Goal: Task Accomplishment & Management: Manage account settings

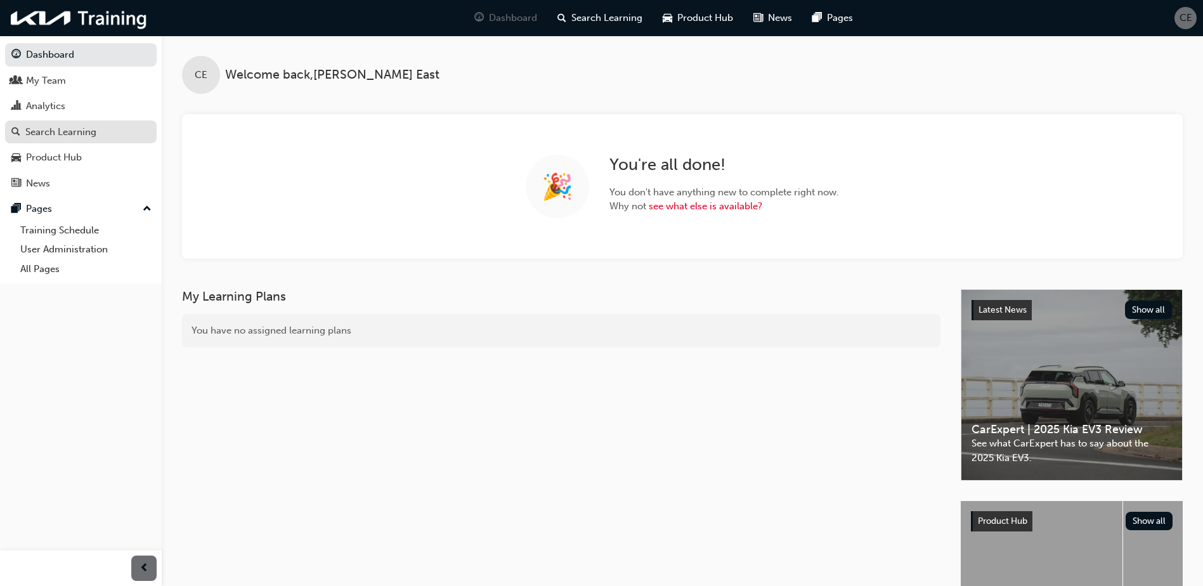
click at [59, 138] on div "Search Learning" at bounding box center [60, 132] width 71 height 15
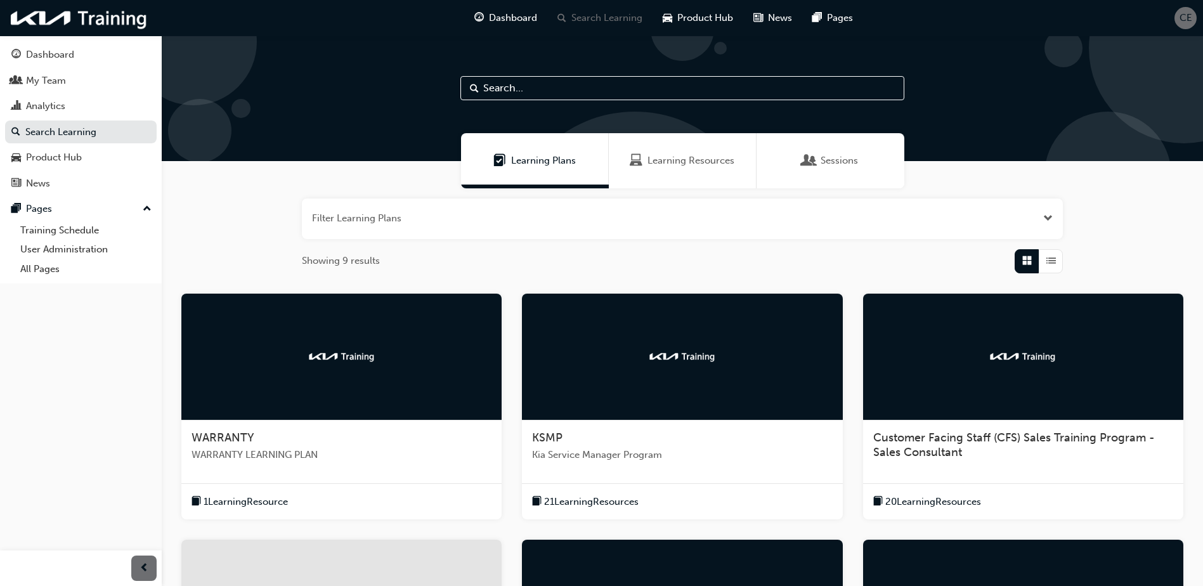
click at [856, 158] on span "Sessions" at bounding box center [838, 160] width 37 height 15
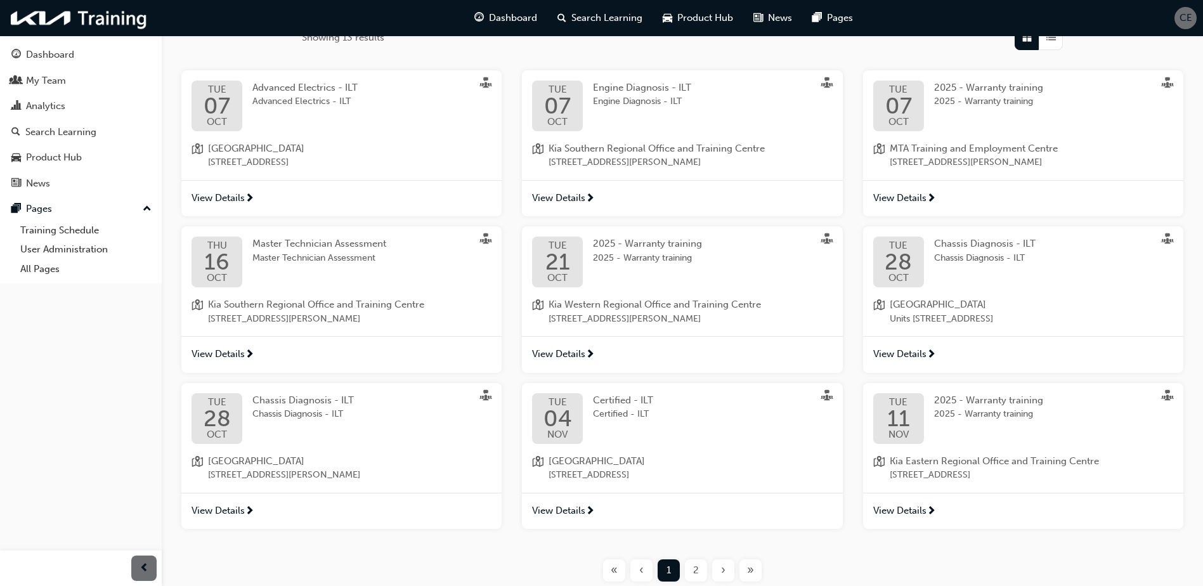
scroll to position [254, 0]
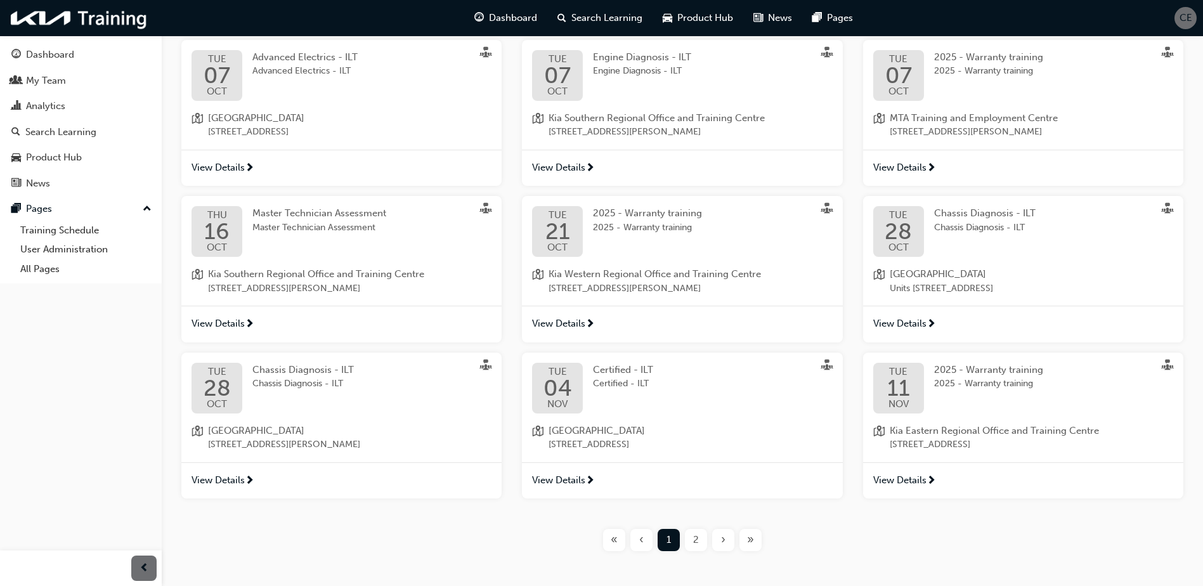
click at [221, 479] on span "View Details" at bounding box center [217, 480] width 53 height 15
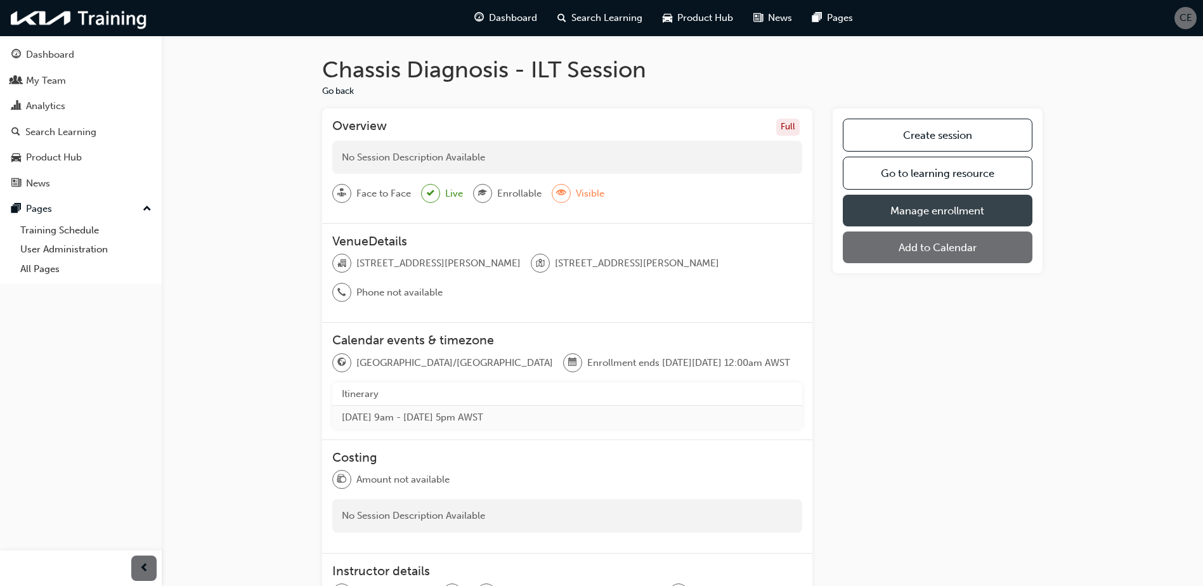
click at [886, 213] on link "Manage enrollment" at bounding box center [938, 211] width 190 height 32
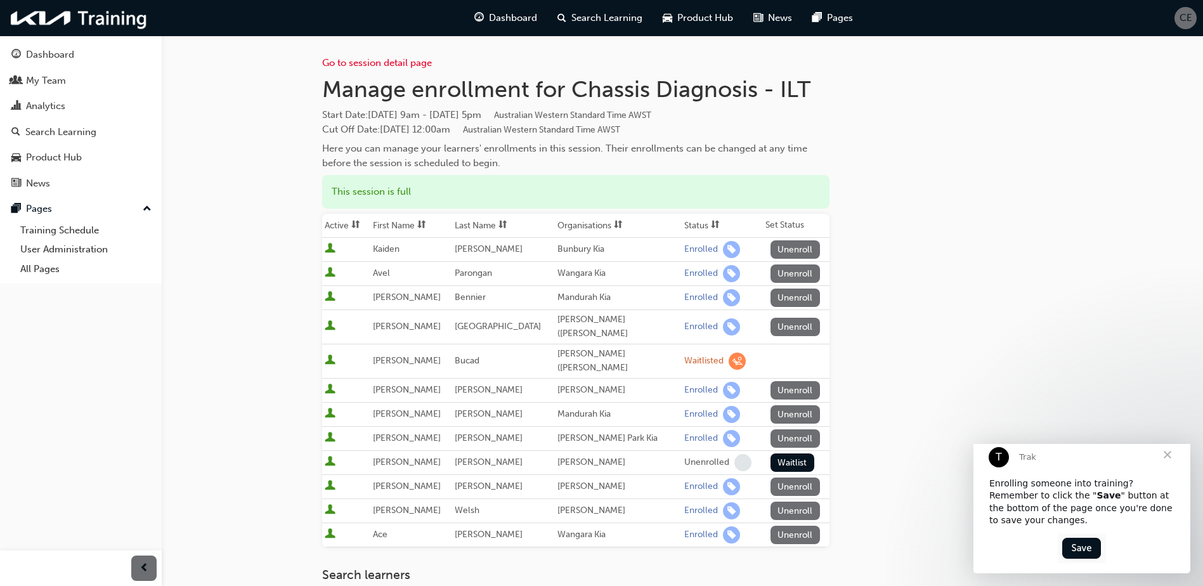
click at [797, 245] on button "Unenroll" at bounding box center [794, 249] width 49 height 18
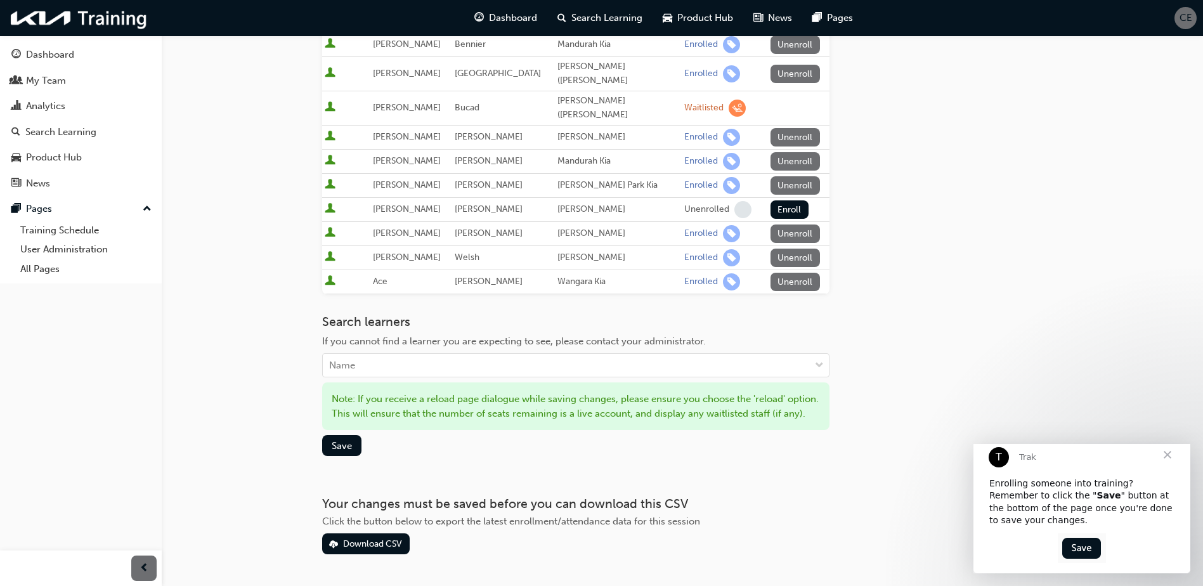
scroll to position [254, 0]
click at [341, 451] on span "Save" at bounding box center [342, 444] width 20 height 11
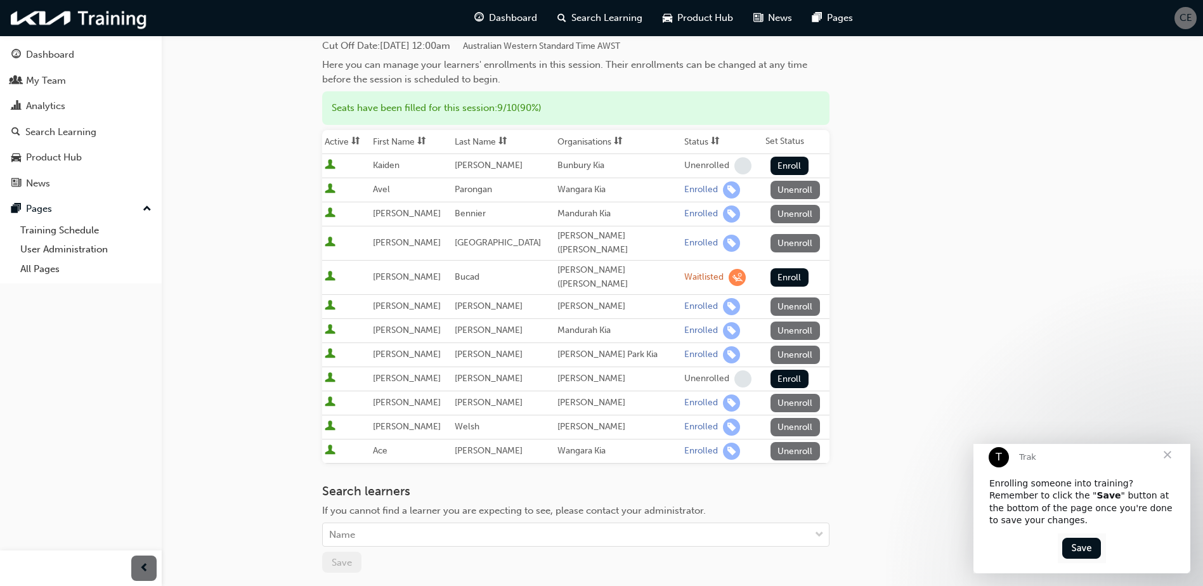
scroll to position [114, 0]
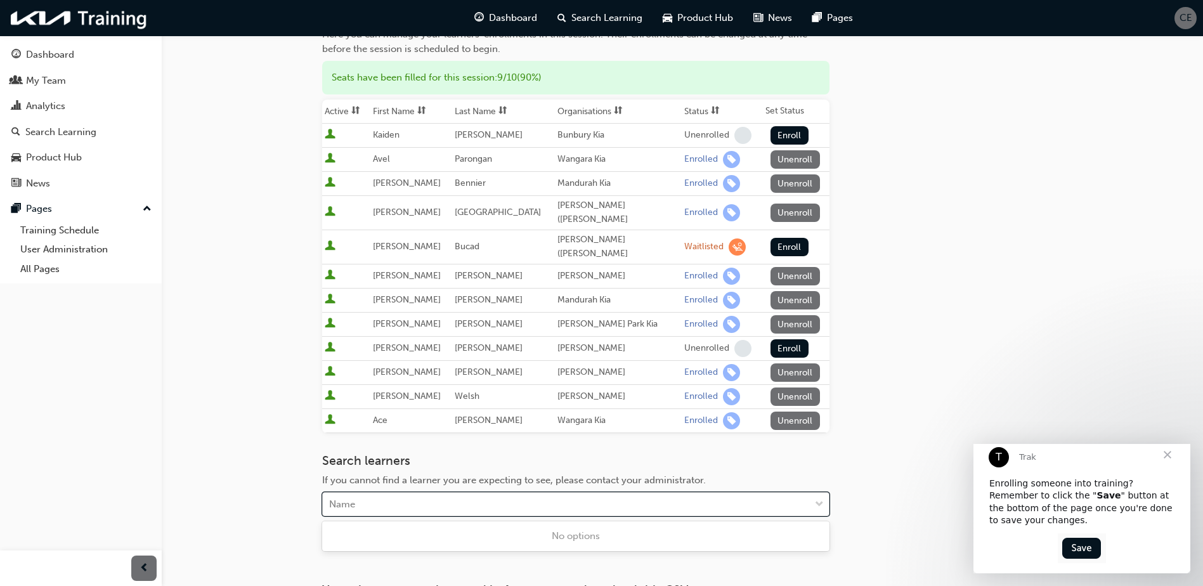
click at [354, 505] on div "Name" at bounding box center [342, 504] width 26 height 15
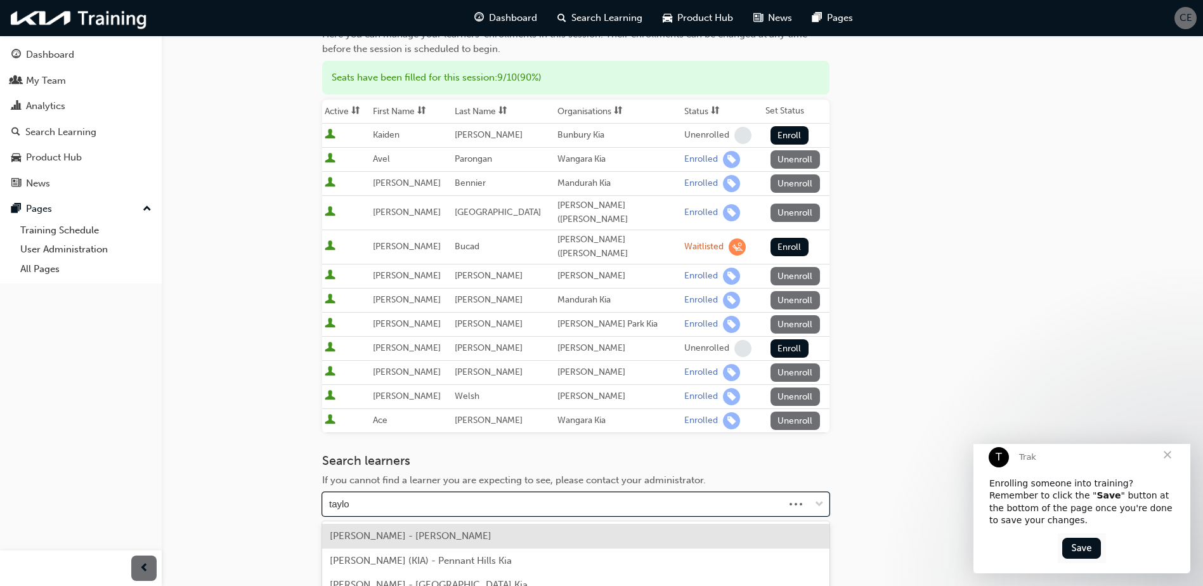
type input "[PERSON_NAME]"
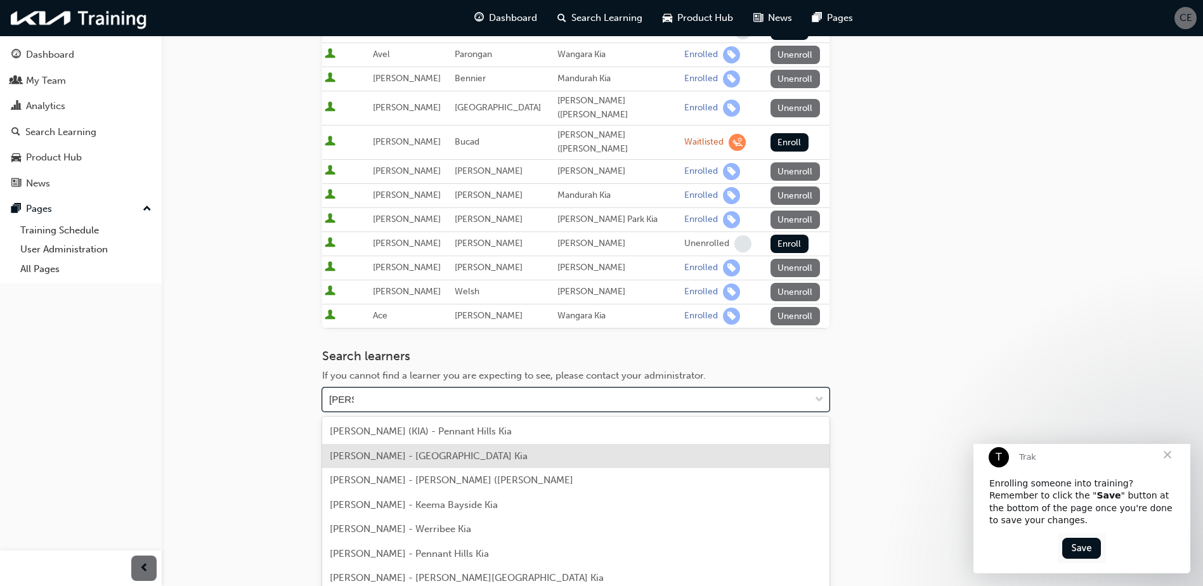
scroll to position [241, 0]
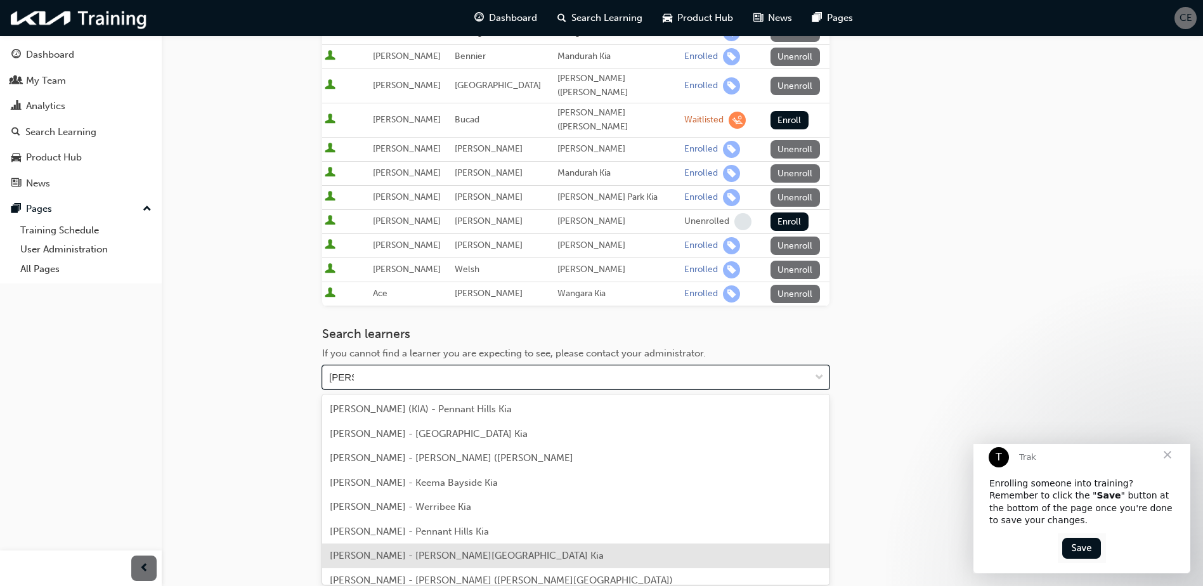
click at [482, 555] on span "[PERSON_NAME] - [PERSON_NAME][GEOGRAPHIC_DATA] Kia" at bounding box center [467, 555] width 274 height 11
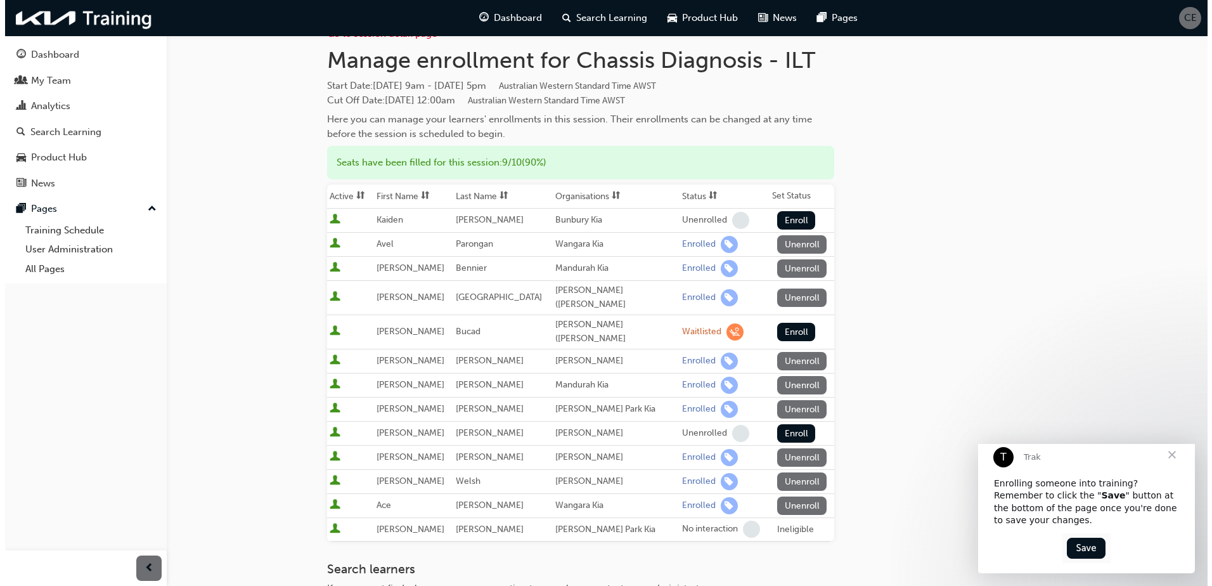
scroll to position [0, 0]
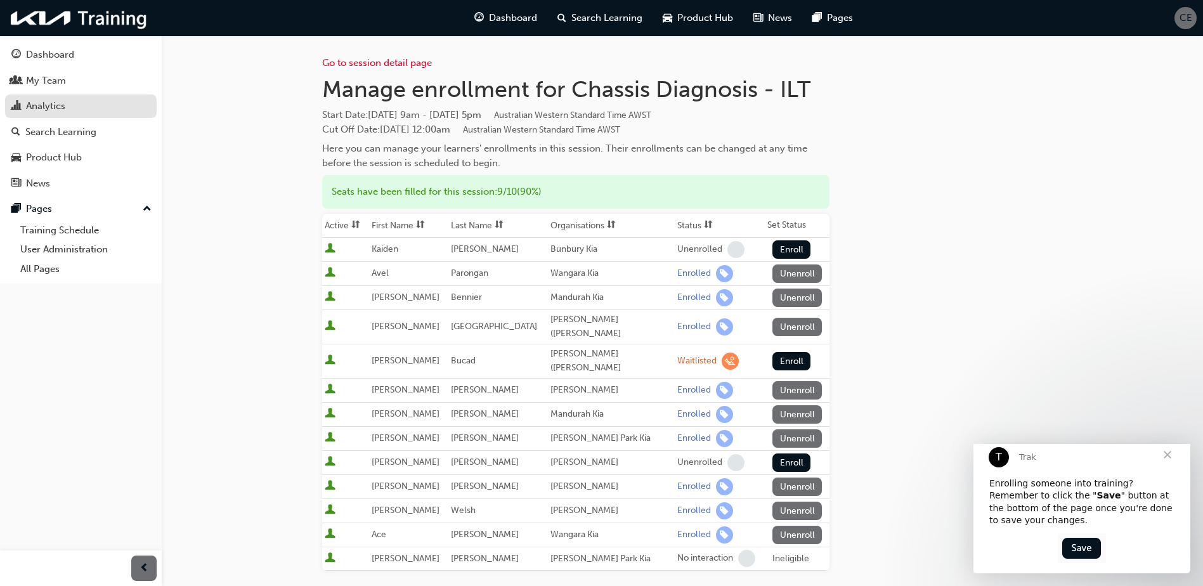
click at [58, 109] on div "Analytics" at bounding box center [45, 106] width 39 height 15
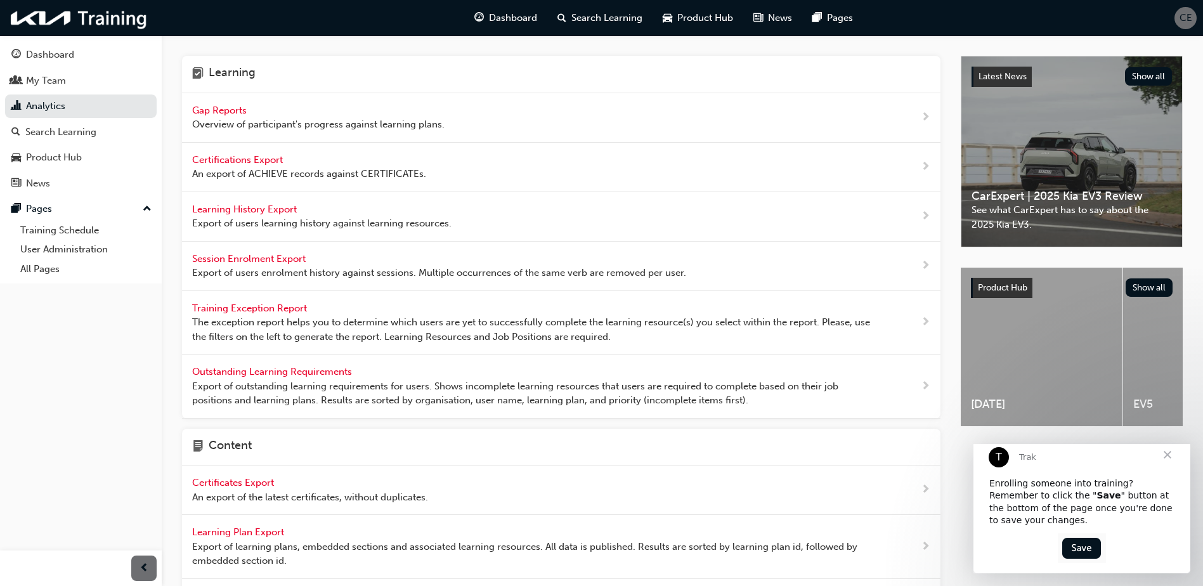
click at [855, 110] on div "Gap Reports Overview of participant's progress against learning plans." at bounding box center [561, 117] width 758 height 49
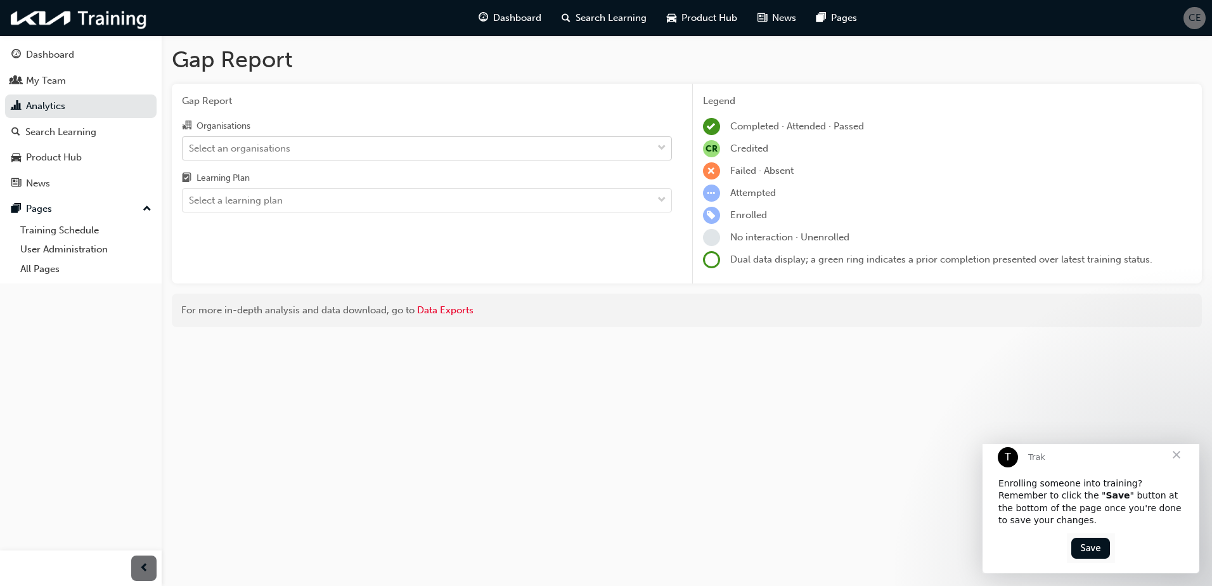
click at [291, 153] on div "Select an organisations" at bounding box center [418, 148] width 470 height 22
click at [190, 153] on input "Organisations Select an organisations" at bounding box center [189, 147] width 1 height 11
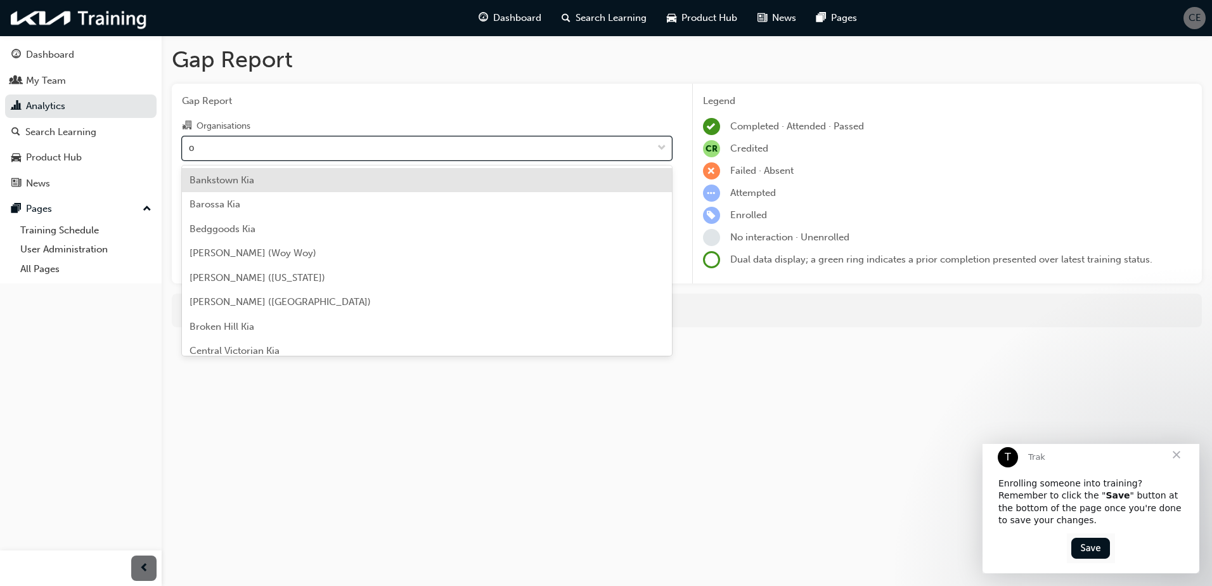
type input "os"
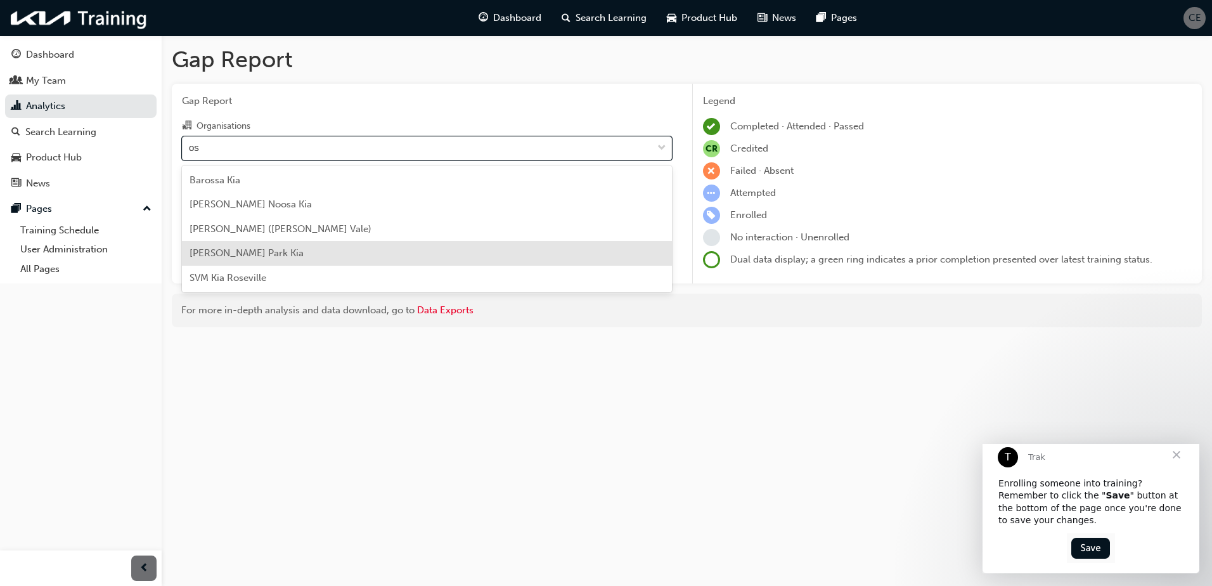
click at [258, 257] on span "[PERSON_NAME] Park Kia" at bounding box center [247, 252] width 114 height 11
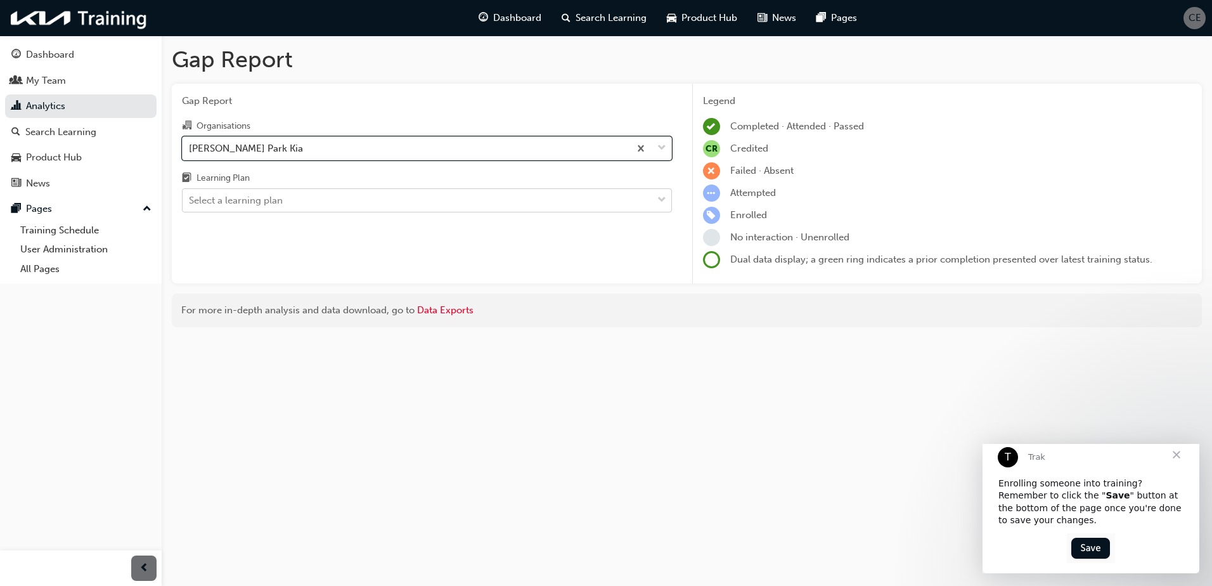
click at [256, 205] on div "Select a learning plan" at bounding box center [236, 200] width 94 height 15
click at [190, 205] on input "Learning Plan Select a learning plan" at bounding box center [189, 200] width 1 height 11
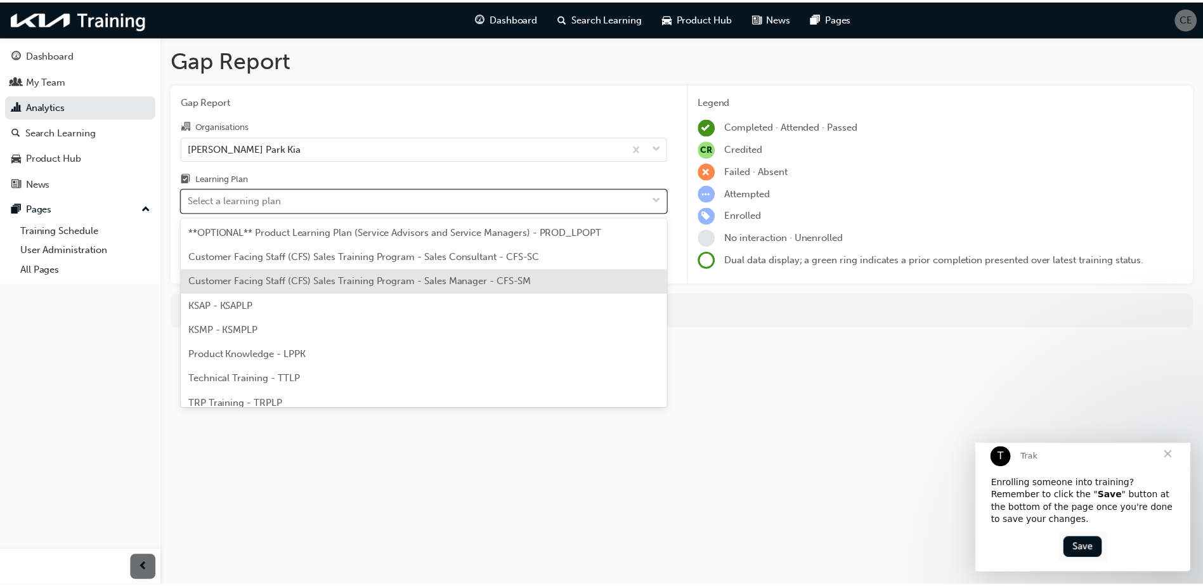
scroll to position [35, 0]
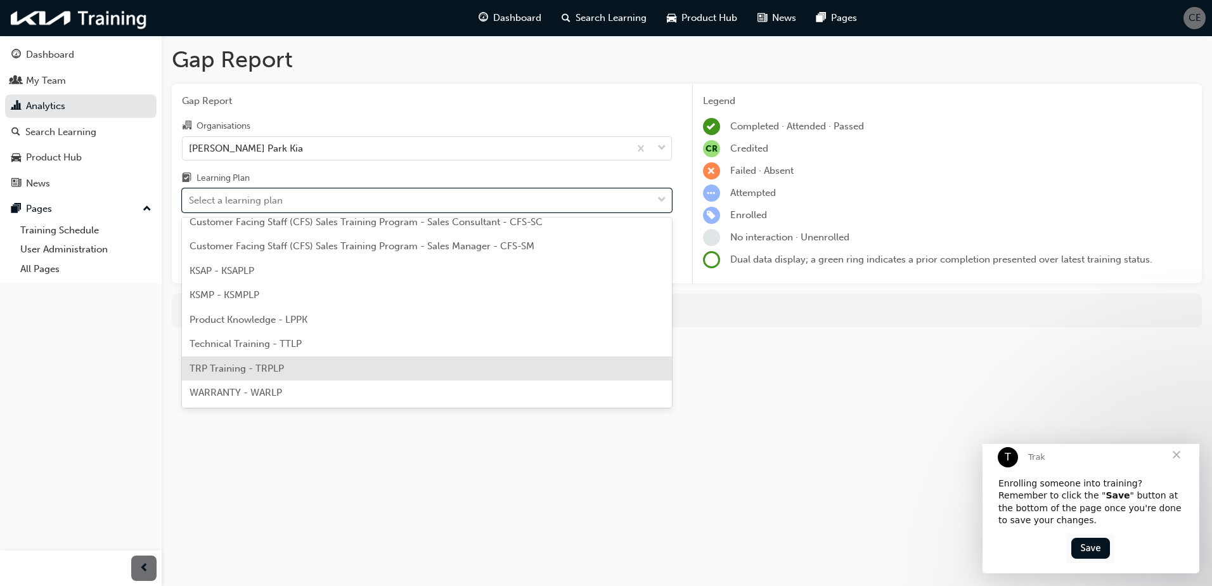
click at [242, 368] on span "TRP Training - TRPLP" at bounding box center [237, 368] width 94 height 11
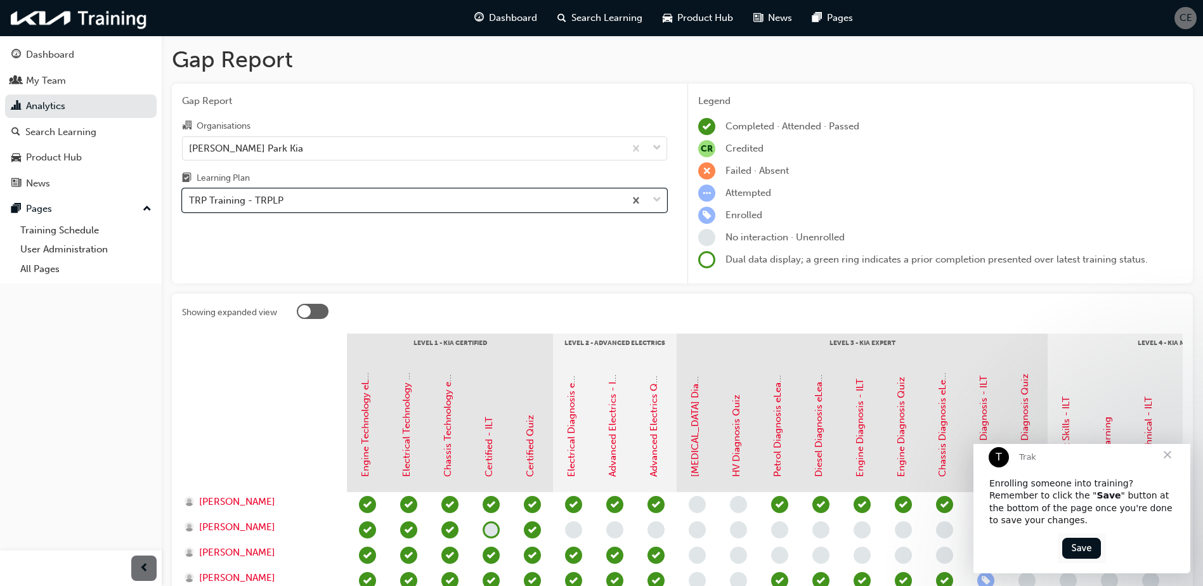
scroll to position [127, 0]
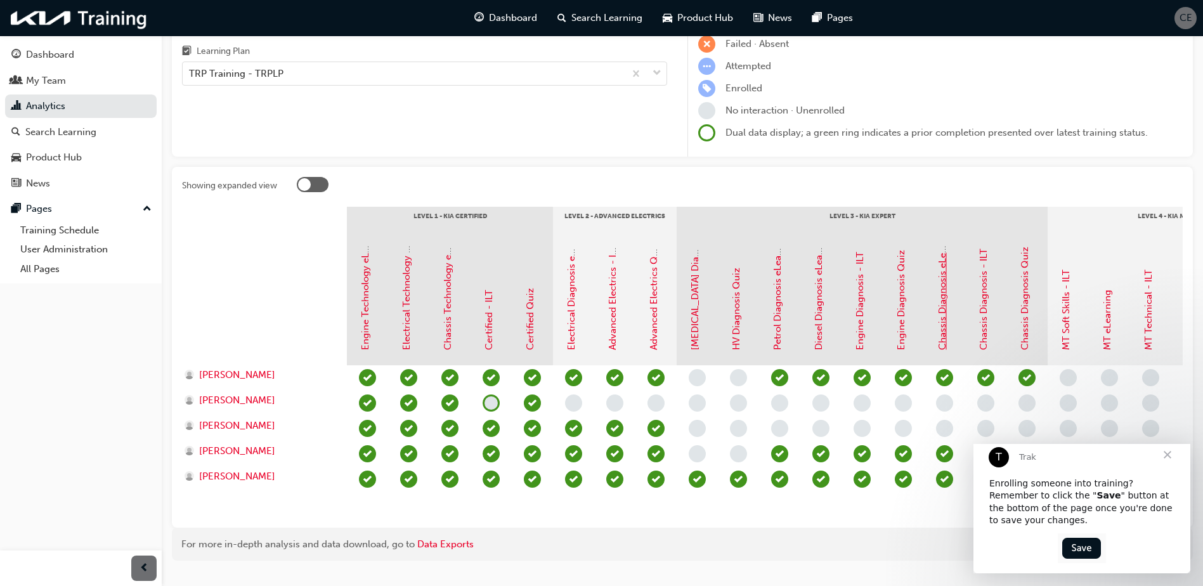
click at [946, 339] on link "Chassis Diagnosis eLearning" at bounding box center [941, 287] width 11 height 126
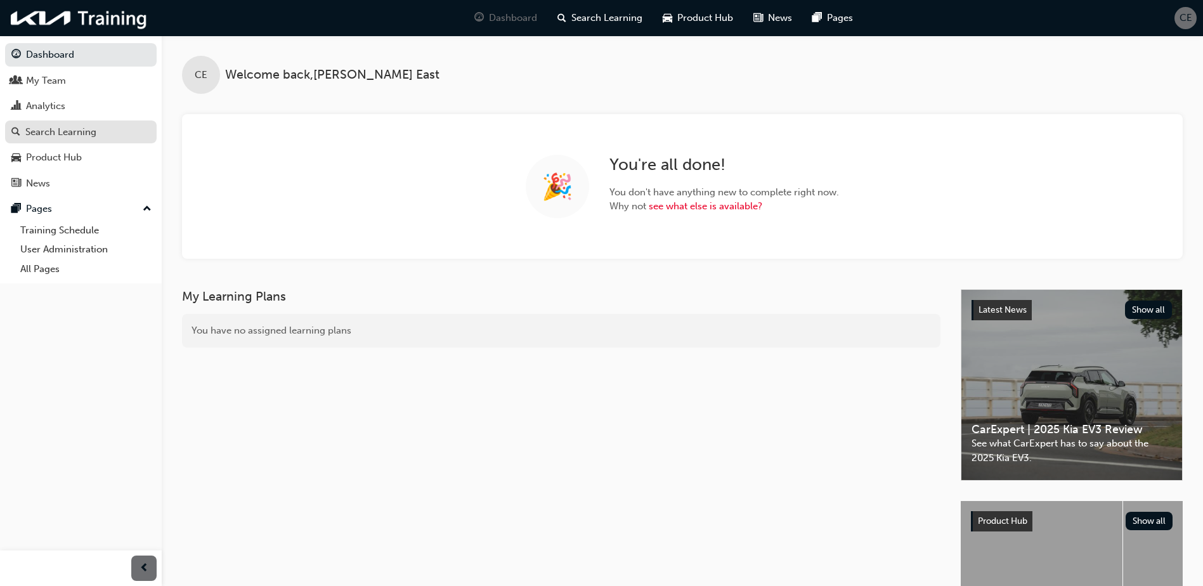
click at [70, 138] on div "Search Learning" at bounding box center [60, 132] width 71 height 15
